Goal: Task Accomplishment & Management: Use online tool/utility

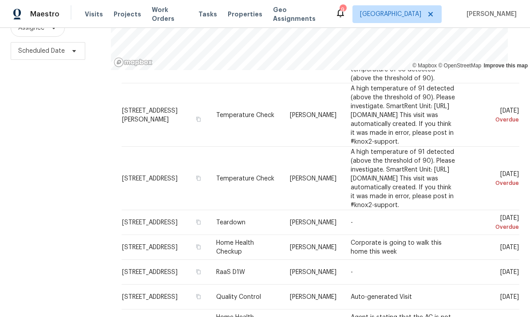
scroll to position [303, 0]
click at [57, 193] on div "Filters Reset ​ Type Assignee Scheduled Date" at bounding box center [55, 130] width 111 height 387
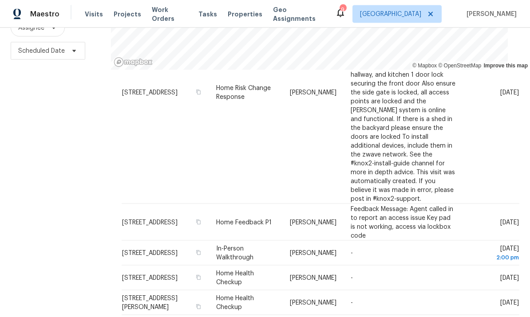
scroll to position [33, 0]
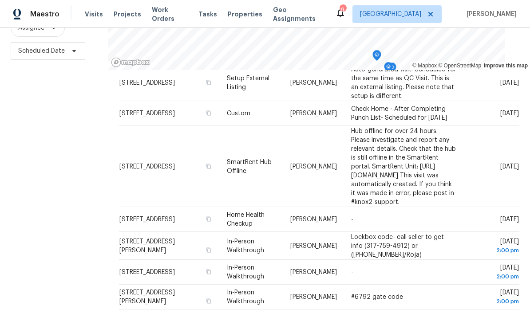
click at [347, 317] on icon at bounding box center [348, 321] width 8 height 8
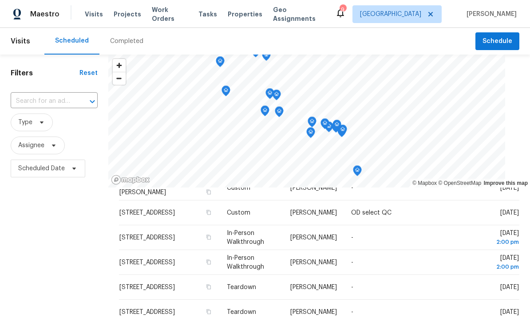
scroll to position [0, 0]
click at [52, 145] on icon at bounding box center [53, 145] width 7 height 7
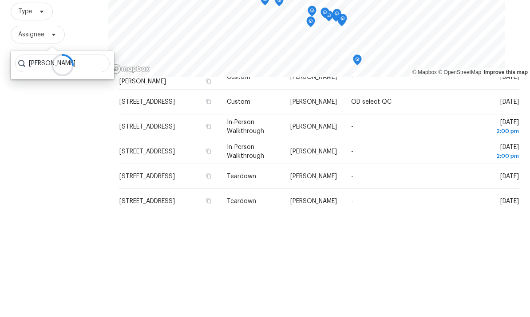
type input "[PERSON_NAME]"
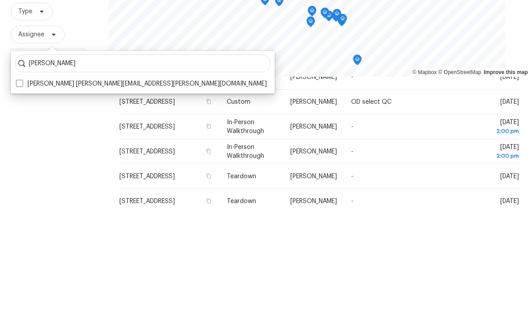
click at [21, 191] on span at bounding box center [19, 194] width 7 height 7
click at [21, 190] on input "[PERSON_NAME] [PERSON_NAME][EMAIL_ADDRESS][PERSON_NAME][DOMAIN_NAME]" at bounding box center [19, 193] width 6 height 6
checkbox input "true"
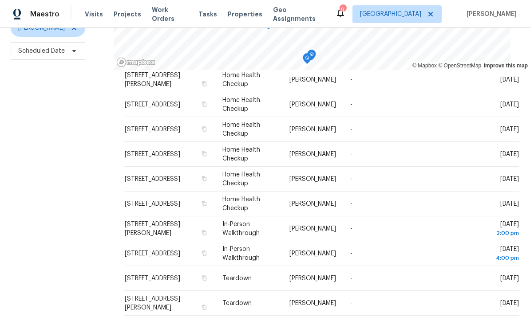
scroll to position [255, 0]
click at [27, 171] on div "Filters Reset ​ Type [PERSON_NAME] Scheduled Date" at bounding box center [57, 130] width 114 height 387
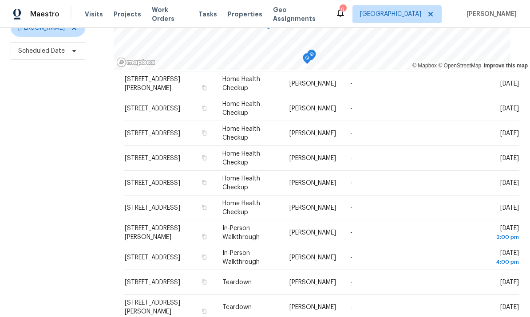
click at [0, 0] on span at bounding box center [0, 0] width 0 height 0
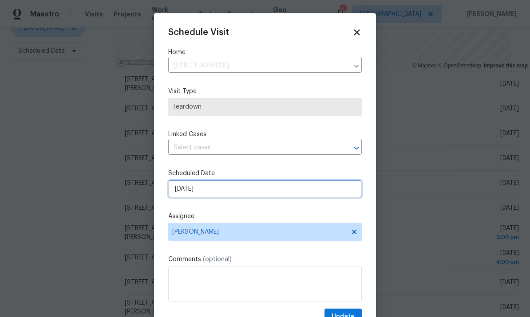
click at [282, 197] on input "[DATE]" at bounding box center [264, 189] width 193 height 18
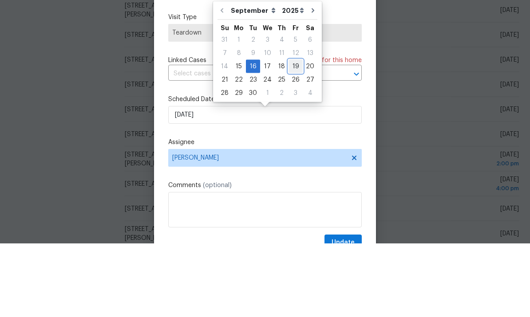
click at [293, 134] on div "19" at bounding box center [295, 140] width 14 height 12
type input "[DATE]"
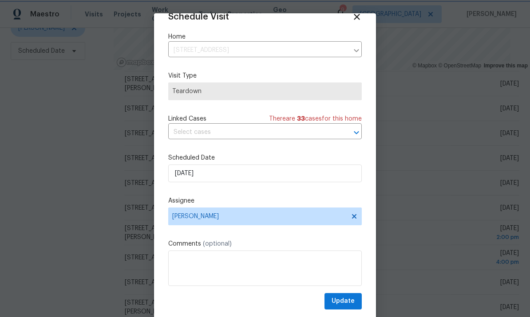
scroll to position [17, 0]
click at [344, 303] on span "Update" at bounding box center [342, 301] width 23 height 11
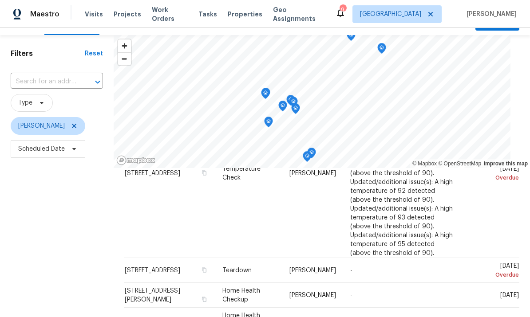
scroll to position [129, 0]
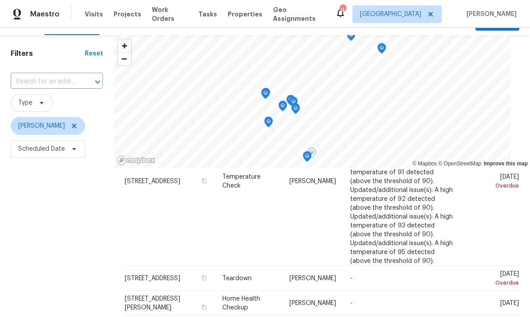
click at [0, 0] on span at bounding box center [0, 0] width 0 height 0
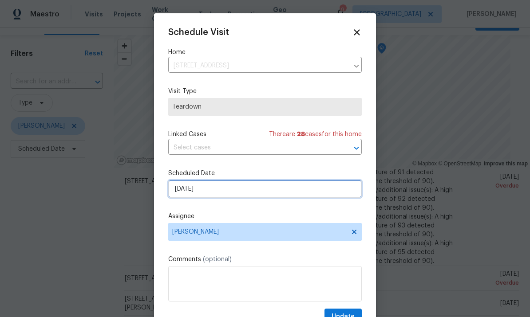
click at [287, 195] on input "[DATE]" at bounding box center [264, 189] width 193 height 18
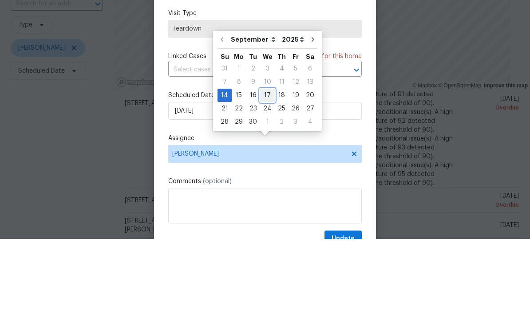
click at [267, 167] on div "17" at bounding box center [267, 173] width 15 height 12
type input "[DATE]"
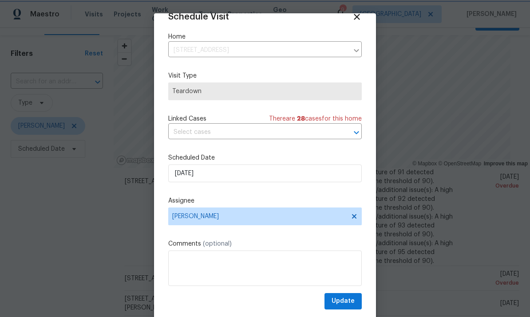
scroll to position [17, 0]
click at [298, 241] on label "Comments (optional)" at bounding box center [264, 244] width 193 height 9
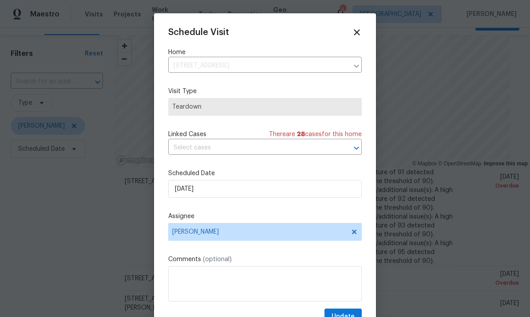
scroll to position [0, 0]
click at [360, 30] on icon at bounding box center [357, 33] width 10 height 10
